Goal: Use online tool/utility: Utilize a website feature to perform a specific function

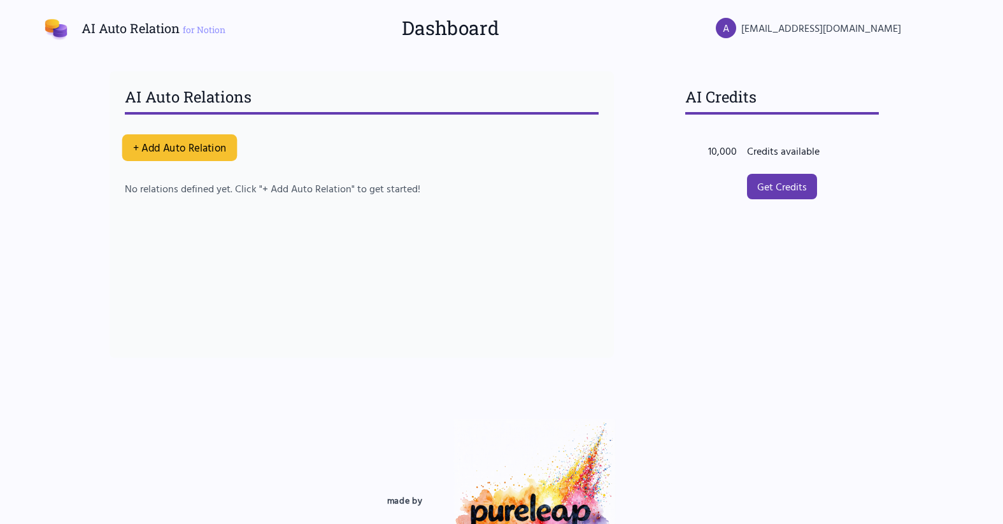
click at [197, 145] on button "+ Add Auto Relation" at bounding box center [179, 147] width 115 height 27
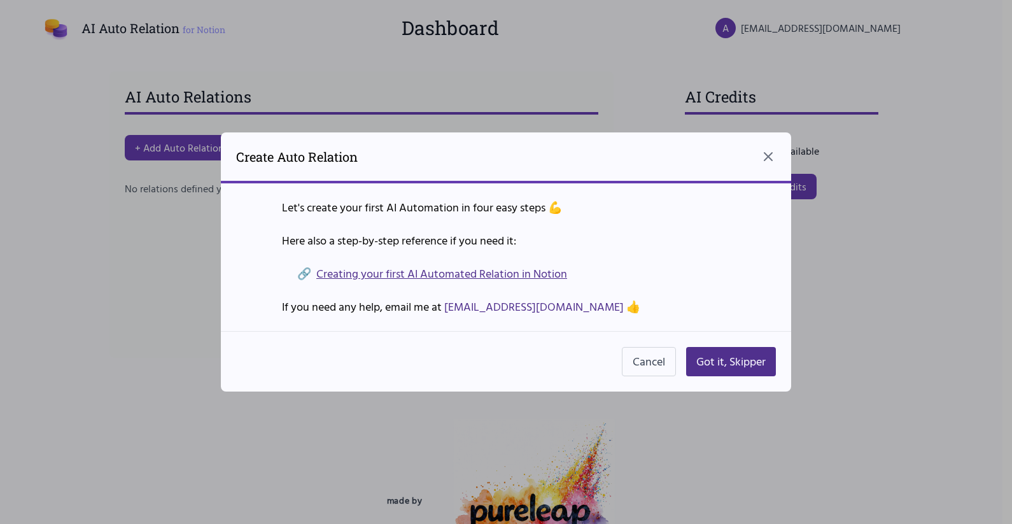
click at [499, 271] on link "Creating your first AI Automated Relation in Notion" at bounding box center [441, 274] width 251 height 18
click at [729, 360] on button "Got it, Skipper" at bounding box center [731, 361] width 90 height 29
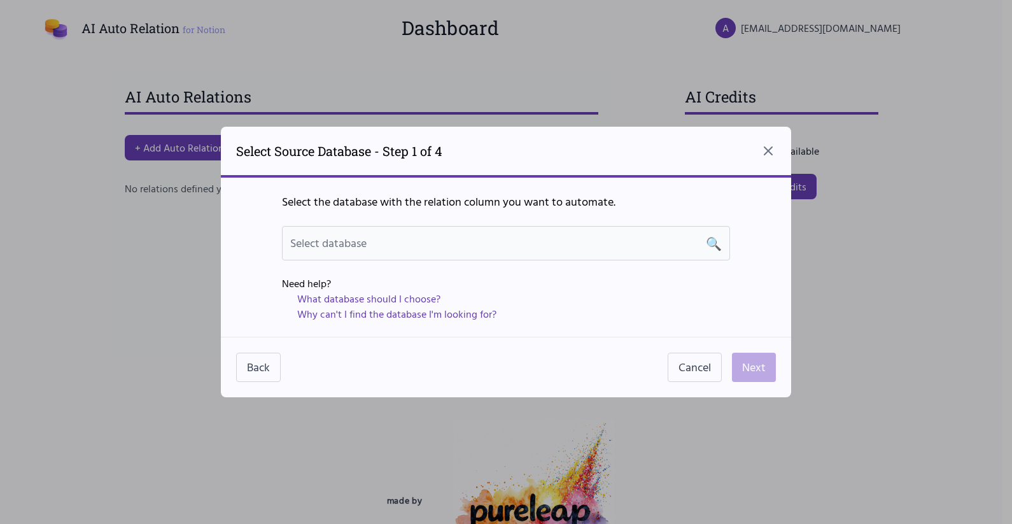
click at [576, 252] on div "Select database 🔍" at bounding box center [506, 243] width 448 height 34
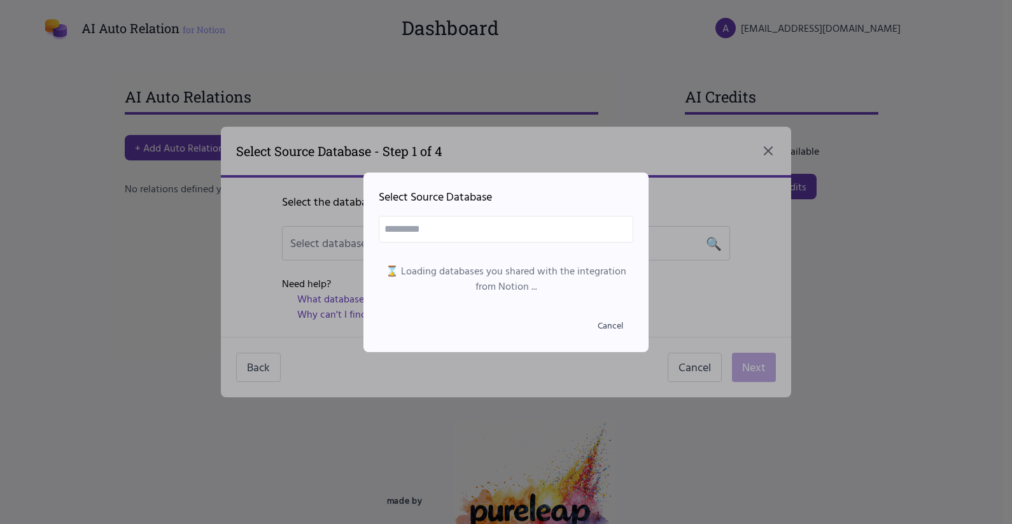
click at [520, 230] on input "text" at bounding box center [506, 229] width 255 height 27
click at [605, 318] on button "Cancel" at bounding box center [611, 325] width 46 height 23
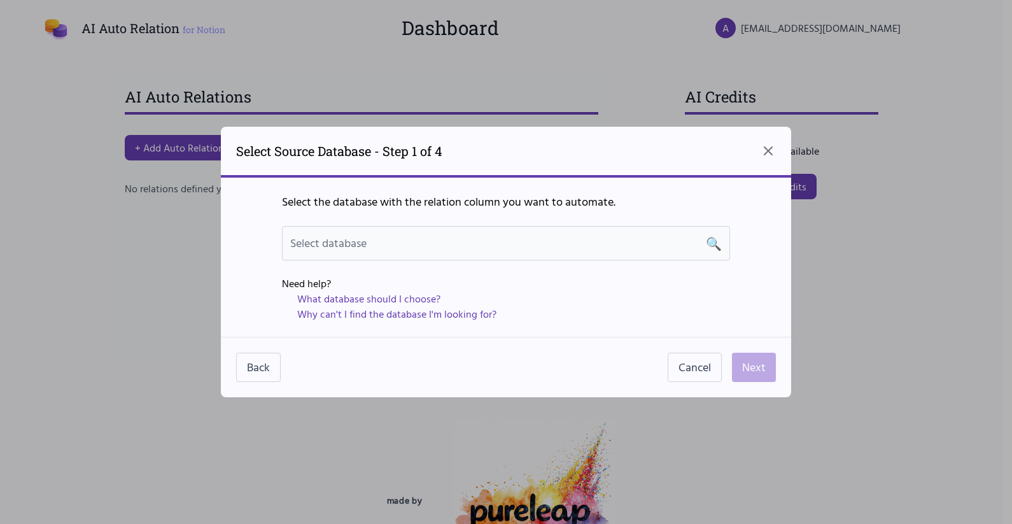
click at [523, 244] on div "Select database 🔍" at bounding box center [506, 243] width 432 height 18
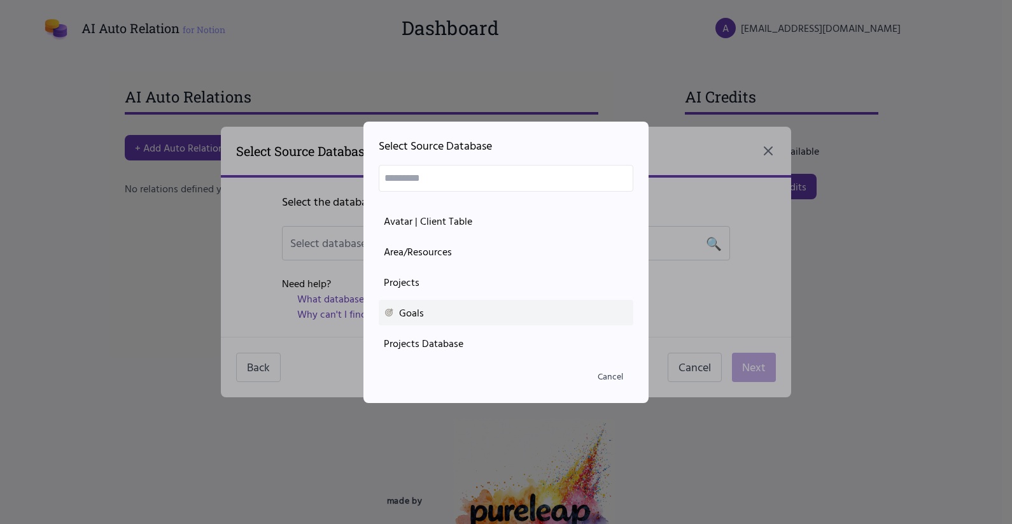
scroll to position [1780, 0]
click at [456, 316] on div "Goals" at bounding box center [506, 314] width 244 height 15
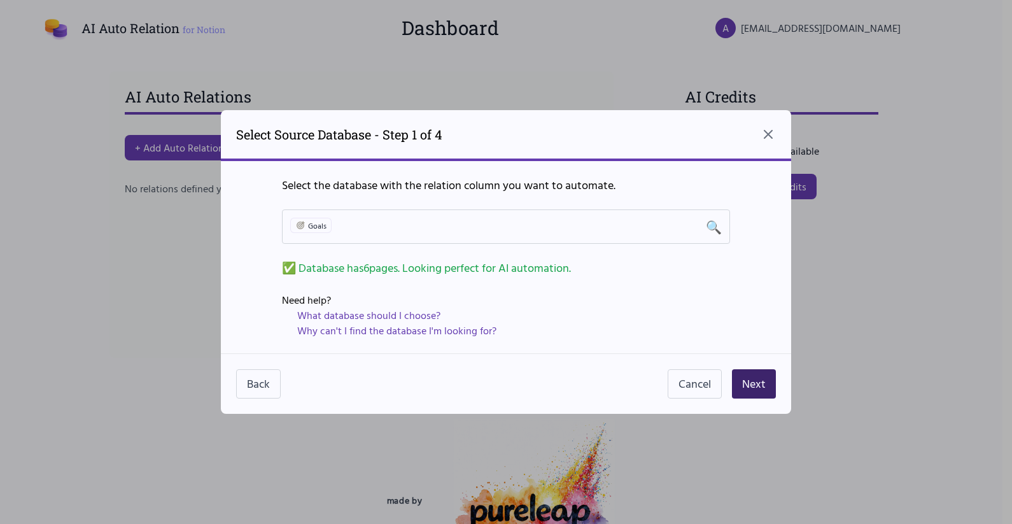
click at [760, 385] on button "Next" at bounding box center [754, 383] width 44 height 29
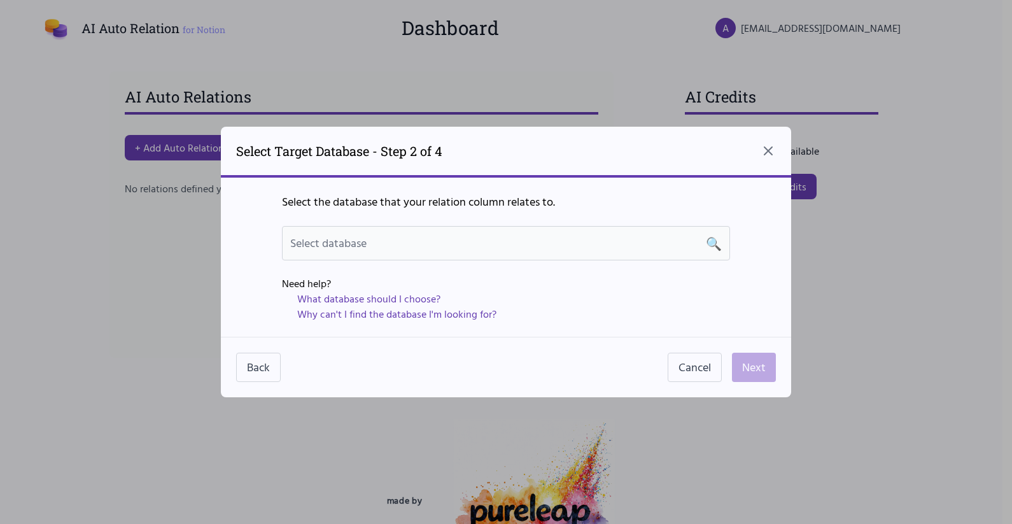
click at [609, 247] on div "Select database 🔍" at bounding box center [506, 243] width 432 height 18
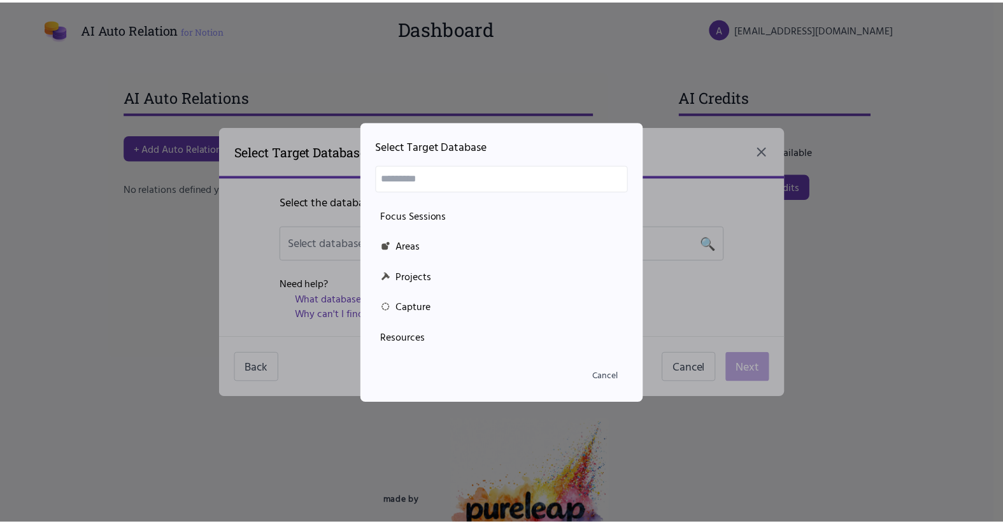
scroll to position [806, 0]
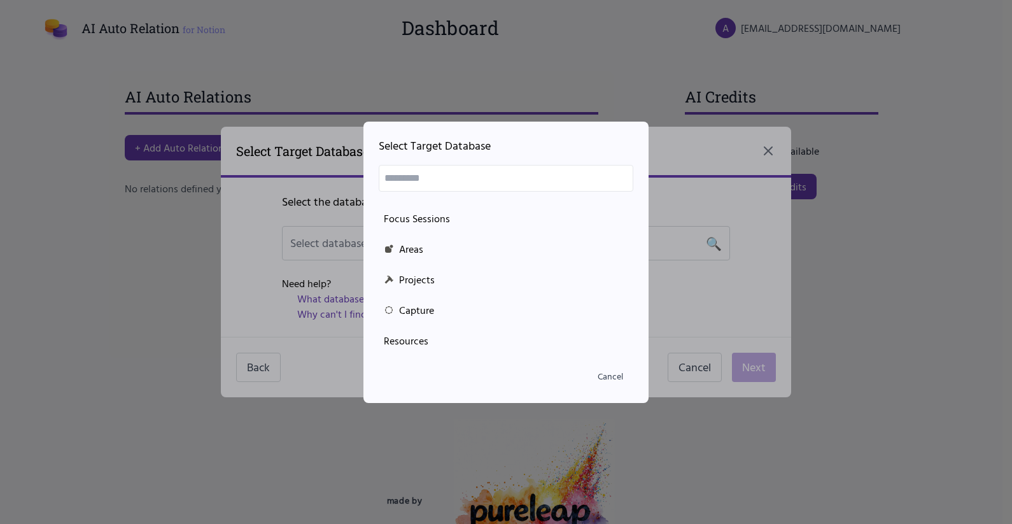
click at [697, 269] on div at bounding box center [506, 262] width 1012 height 524
click at [712, 325] on div at bounding box center [506, 262] width 1012 height 524
click at [620, 383] on button "Cancel" at bounding box center [611, 376] width 46 height 23
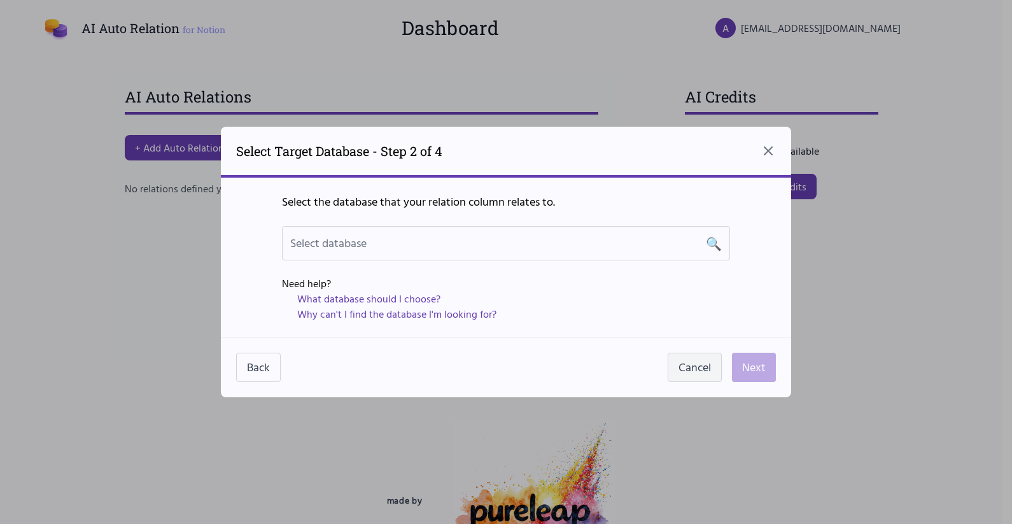
click at [683, 369] on button "Cancel" at bounding box center [695, 367] width 54 height 29
